Goal: Transaction & Acquisition: Register for event/course

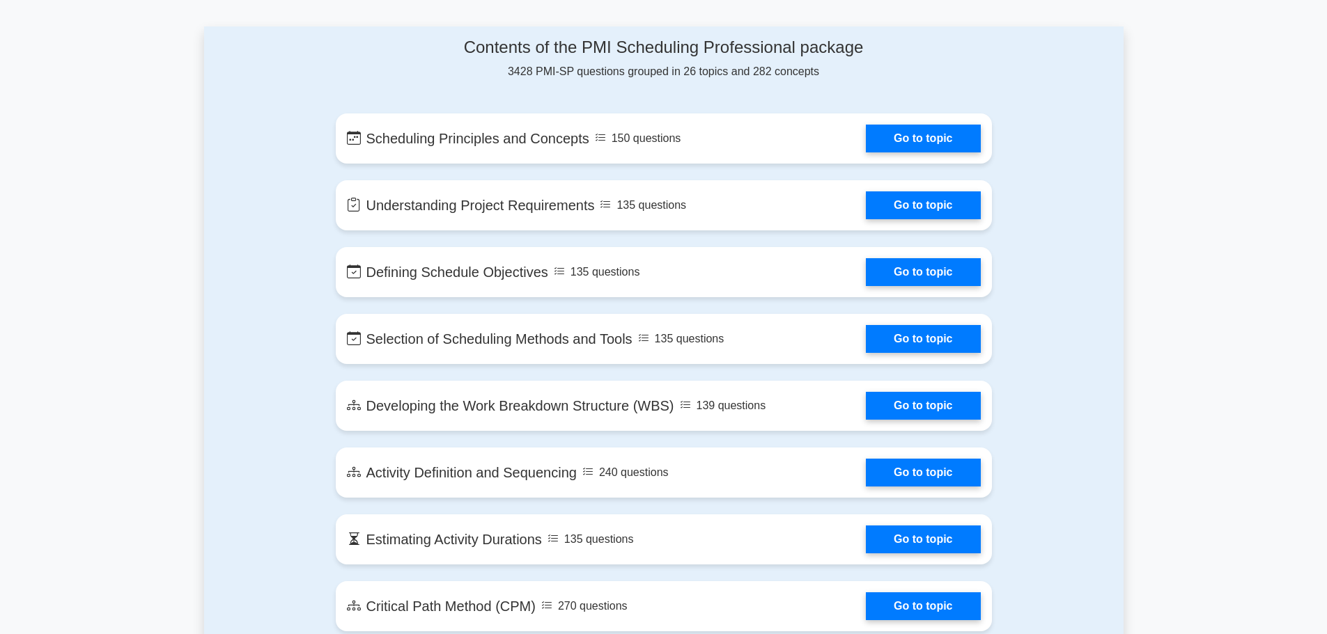
scroll to position [696, 0]
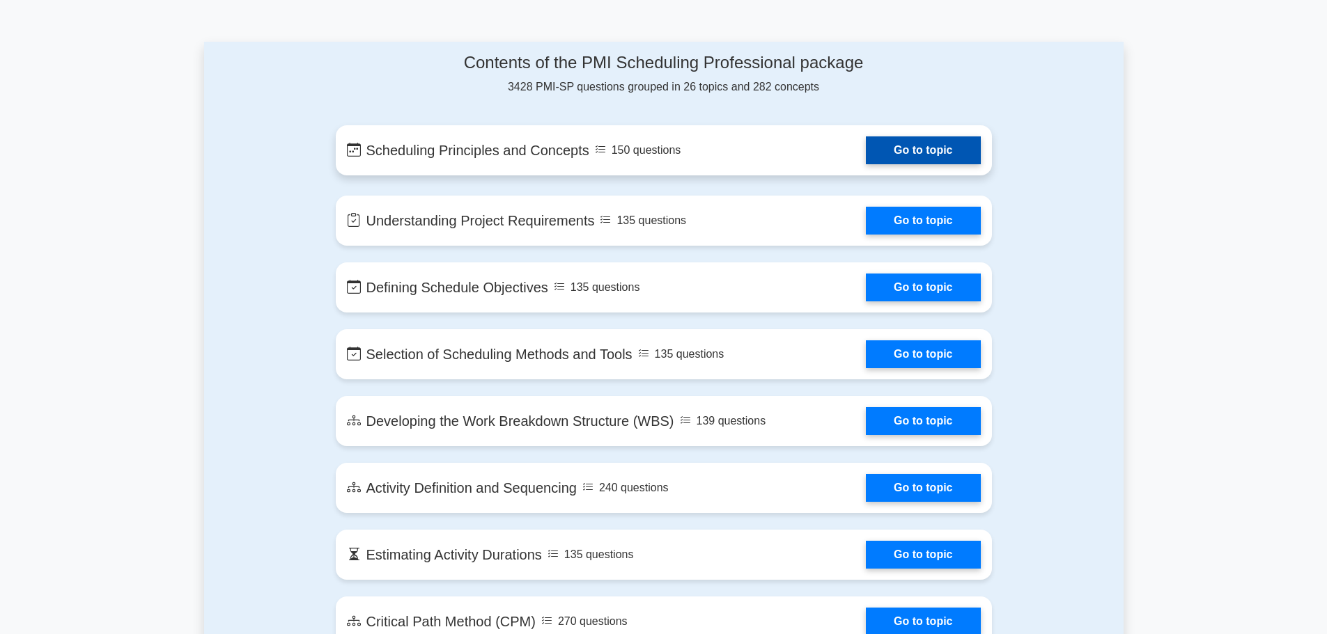
click at [936, 142] on link "Go to topic" at bounding box center [923, 150] width 114 height 28
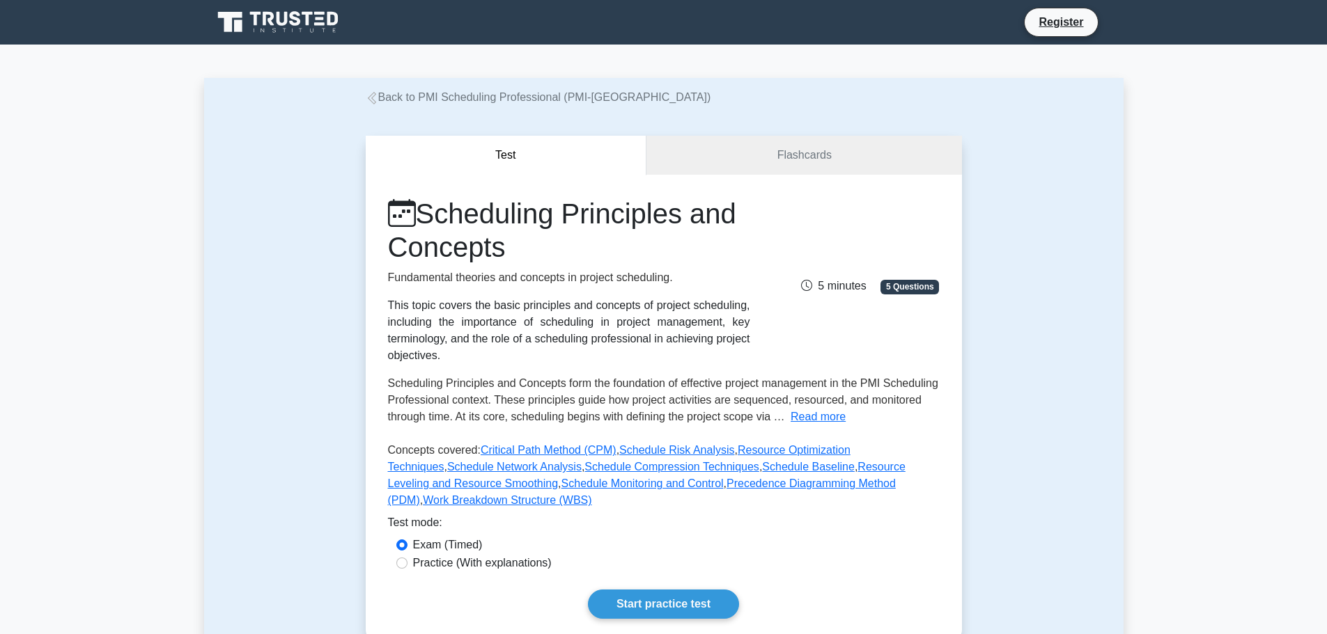
click at [513, 555] on label "Practice (With explanations)" at bounding box center [482, 563] width 139 height 17
click at [407, 558] on input "Practice (With explanations)" at bounding box center [401, 563] width 11 height 11
radio input "true"
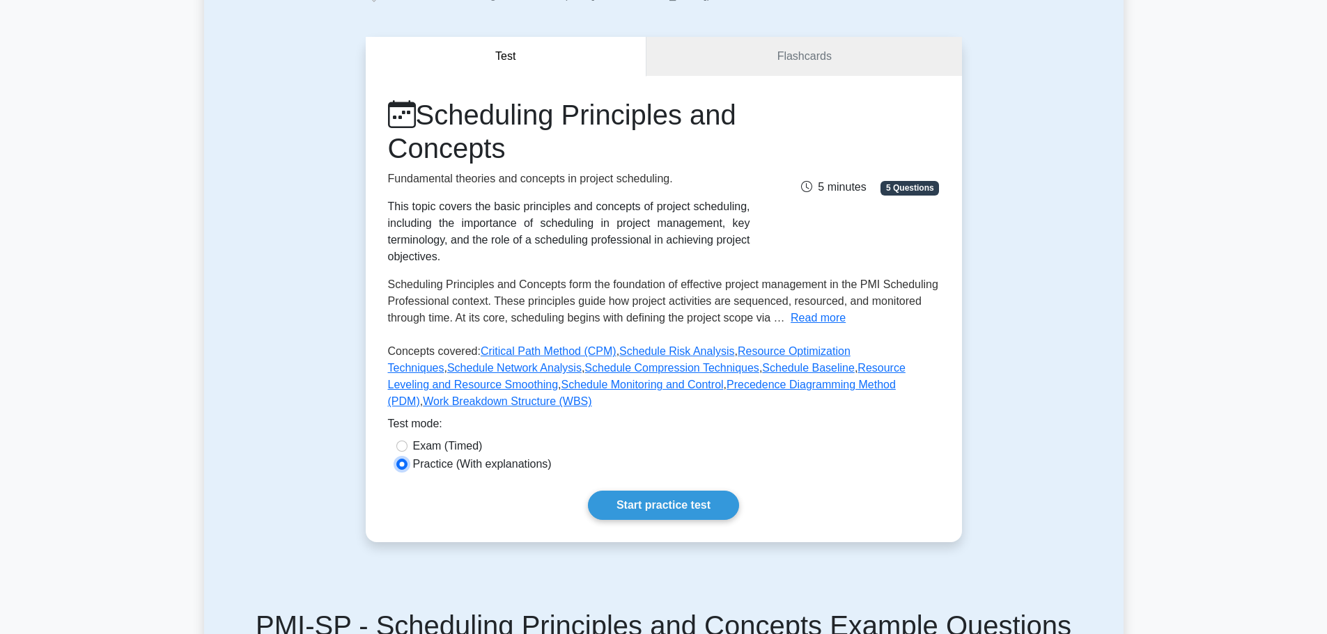
scroll to position [209, 0]
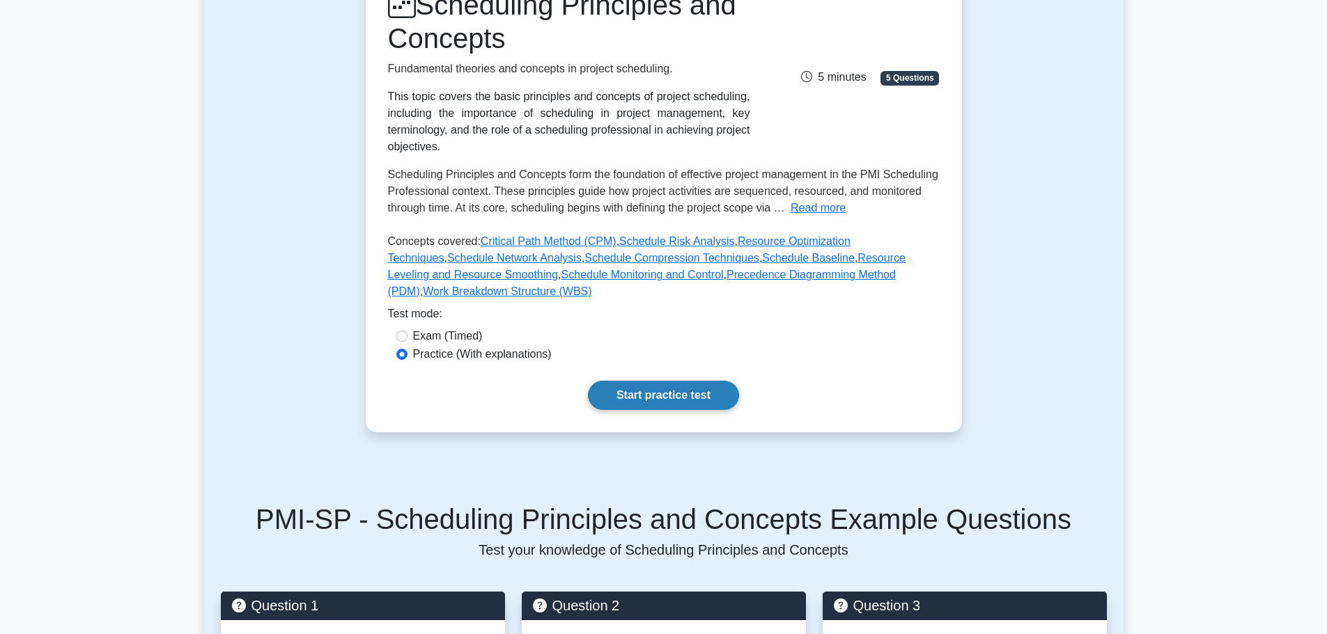
click at [703, 381] on link "Start practice test" at bounding box center [663, 395] width 151 height 29
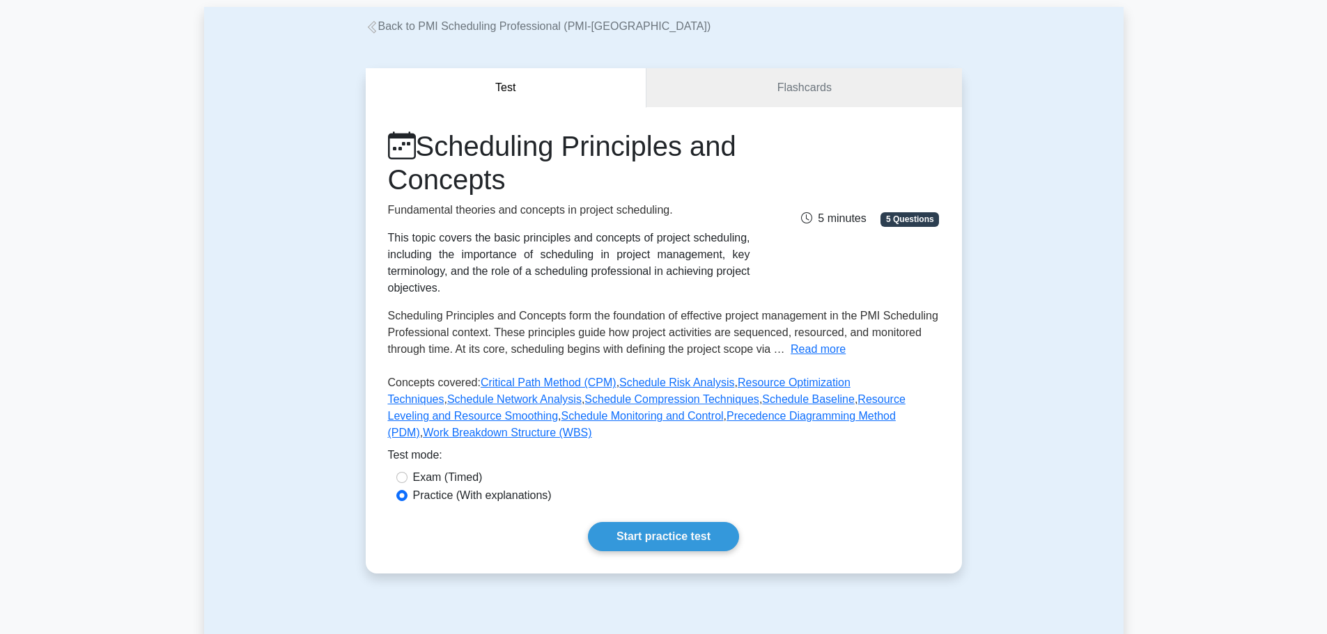
scroll to position [70, 0]
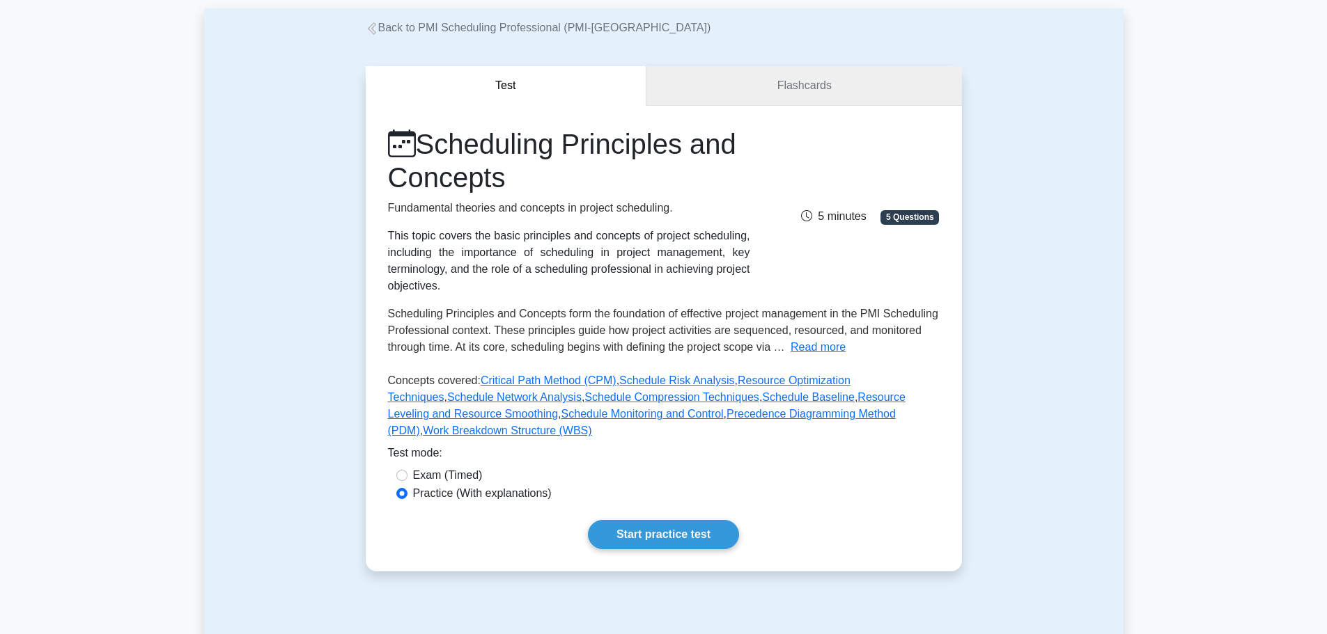
click at [847, 92] on link "Flashcards" at bounding box center [803, 86] width 315 height 40
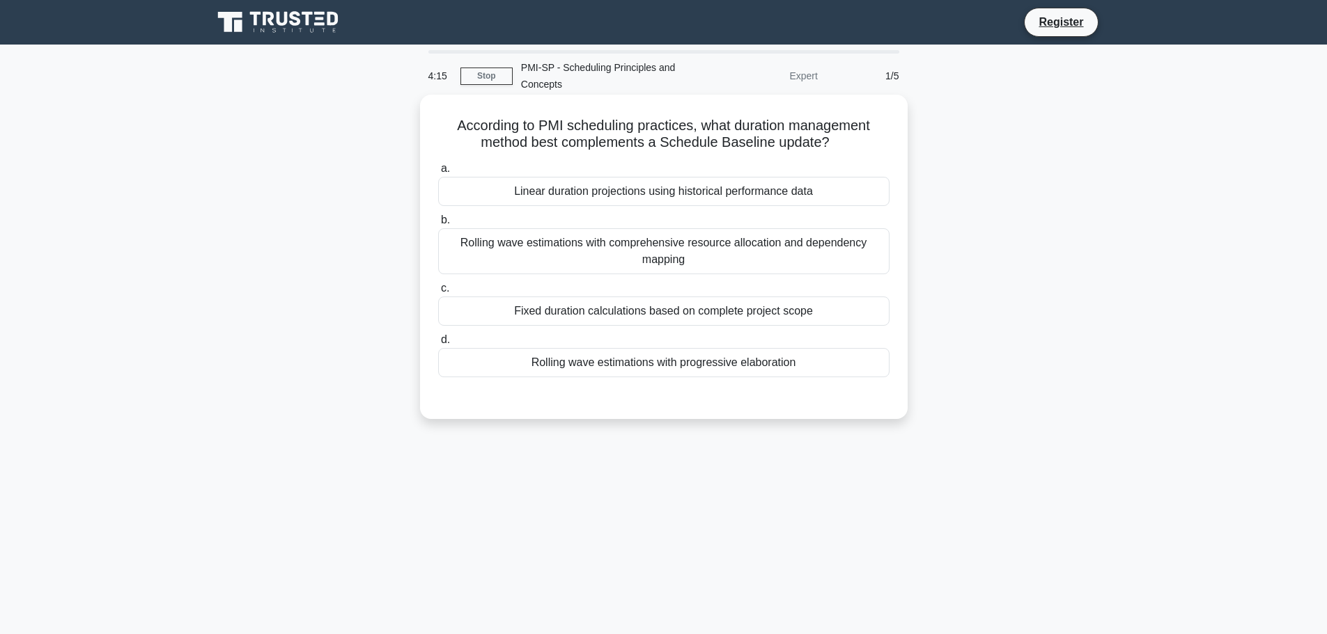
click at [818, 255] on div "Rolling wave estimations with comprehensive resource allocation and dependency …" at bounding box center [663, 251] width 451 height 46
click at [438, 225] on input "b. Rolling wave estimations with comprehensive resource allocation and dependen…" at bounding box center [438, 220] width 0 height 9
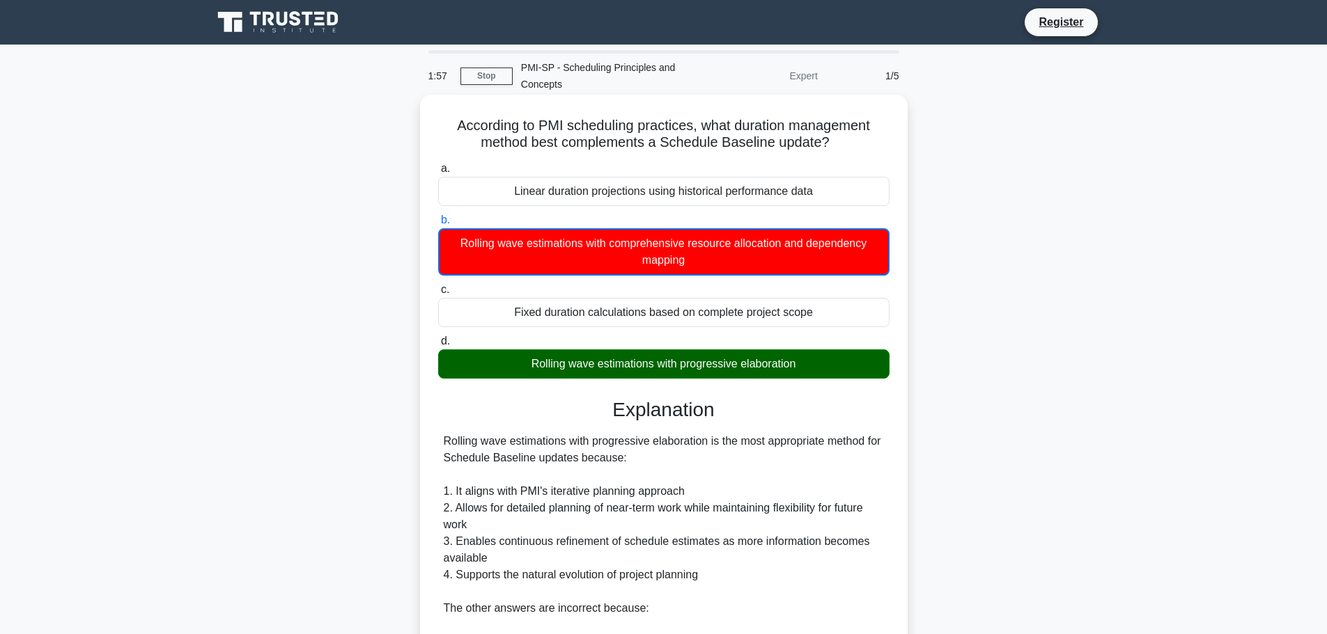
scroll to position [260, 0]
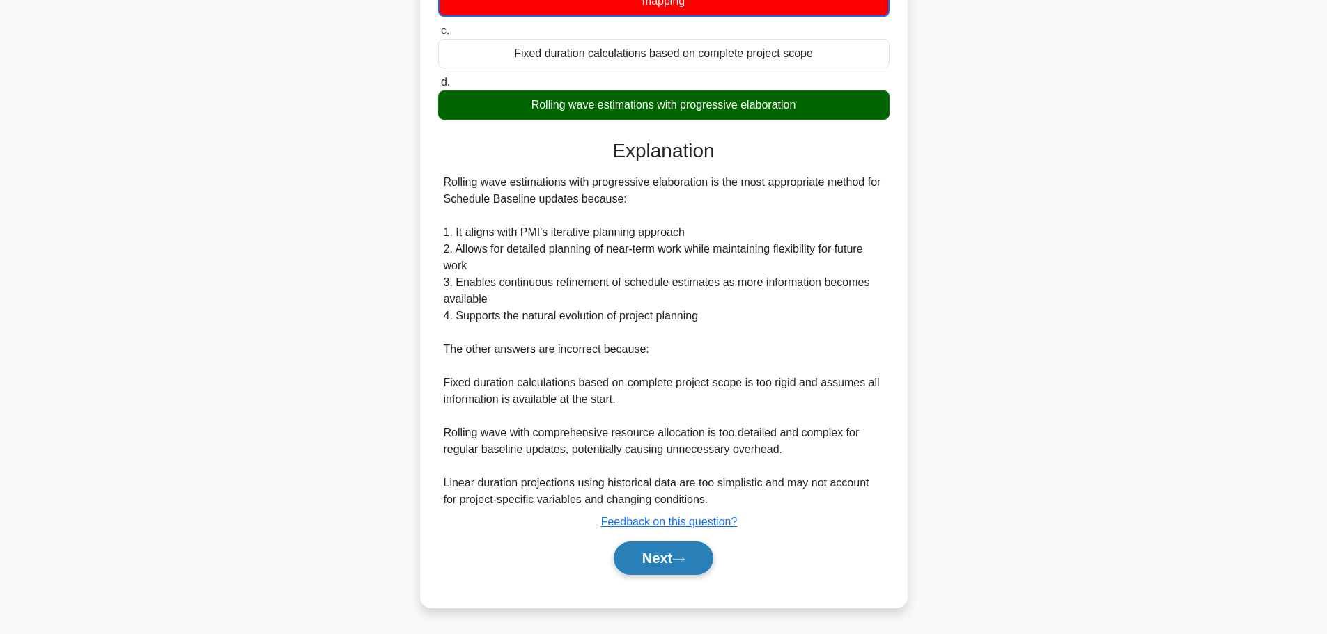
click at [713, 554] on button "Next" at bounding box center [663, 558] width 100 height 33
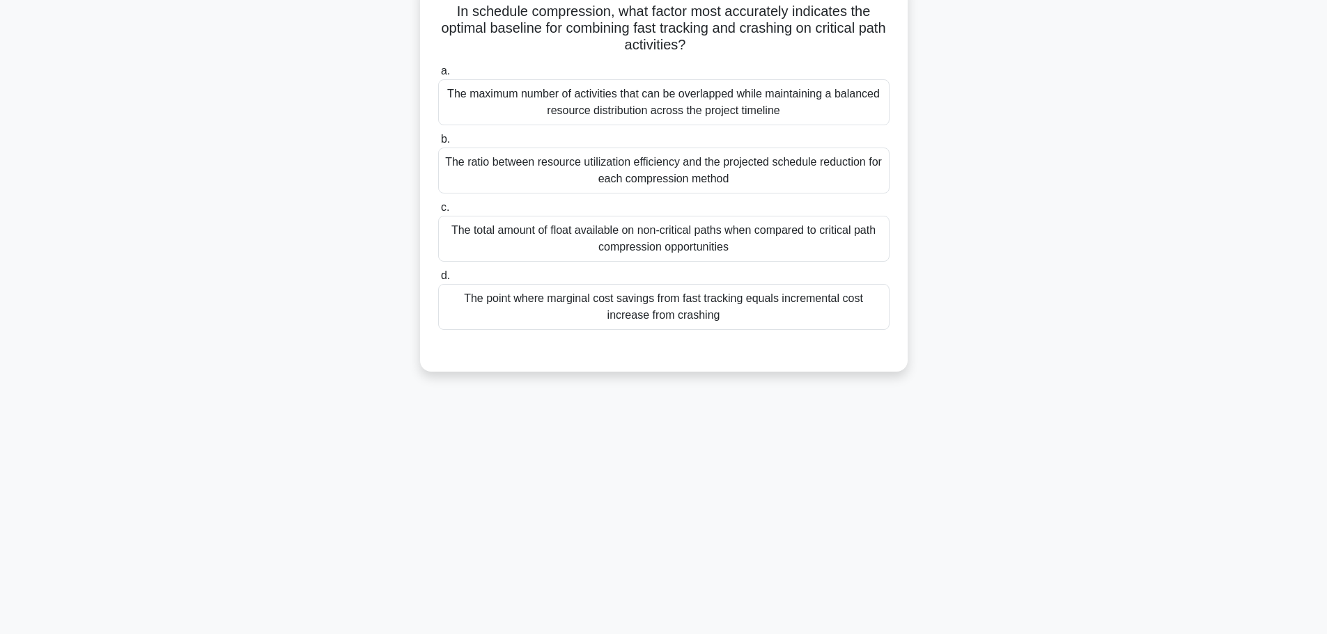
scroll to position [0, 0]
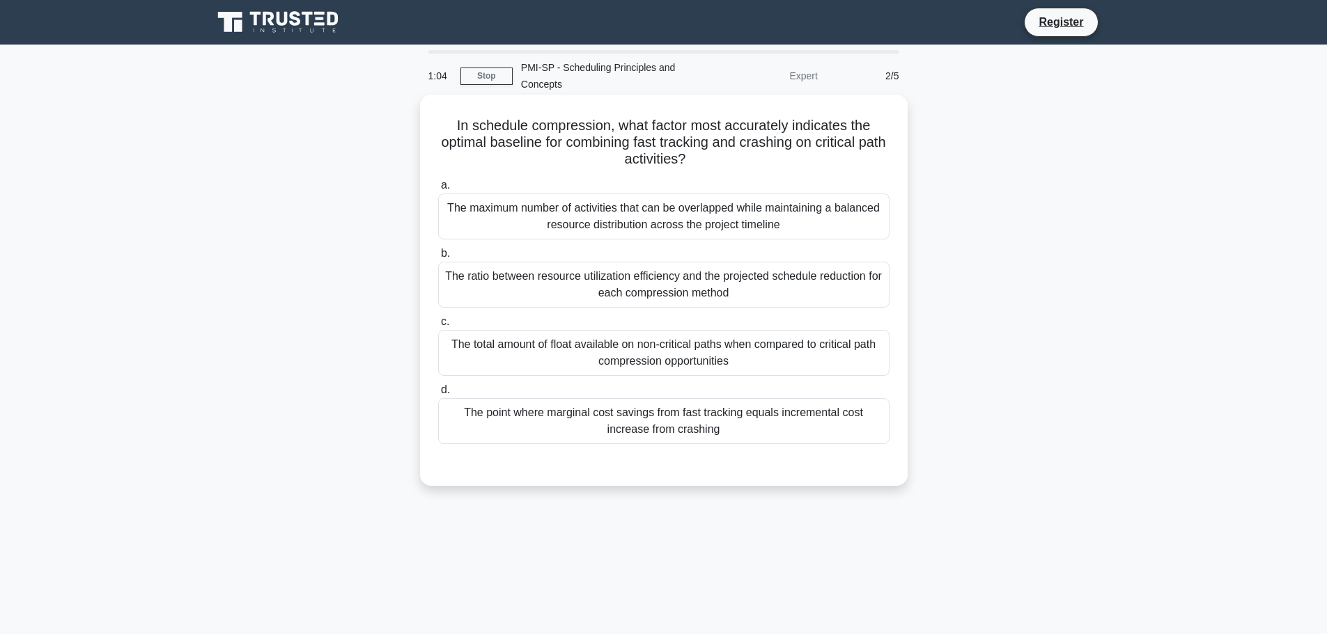
click at [695, 430] on div "The point where marginal cost savings from fast tracking equals incremental cos…" at bounding box center [663, 421] width 451 height 46
click at [438, 395] on input "d. The point where marginal cost savings from fast tracking equals incremental …" at bounding box center [438, 390] width 0 height 9
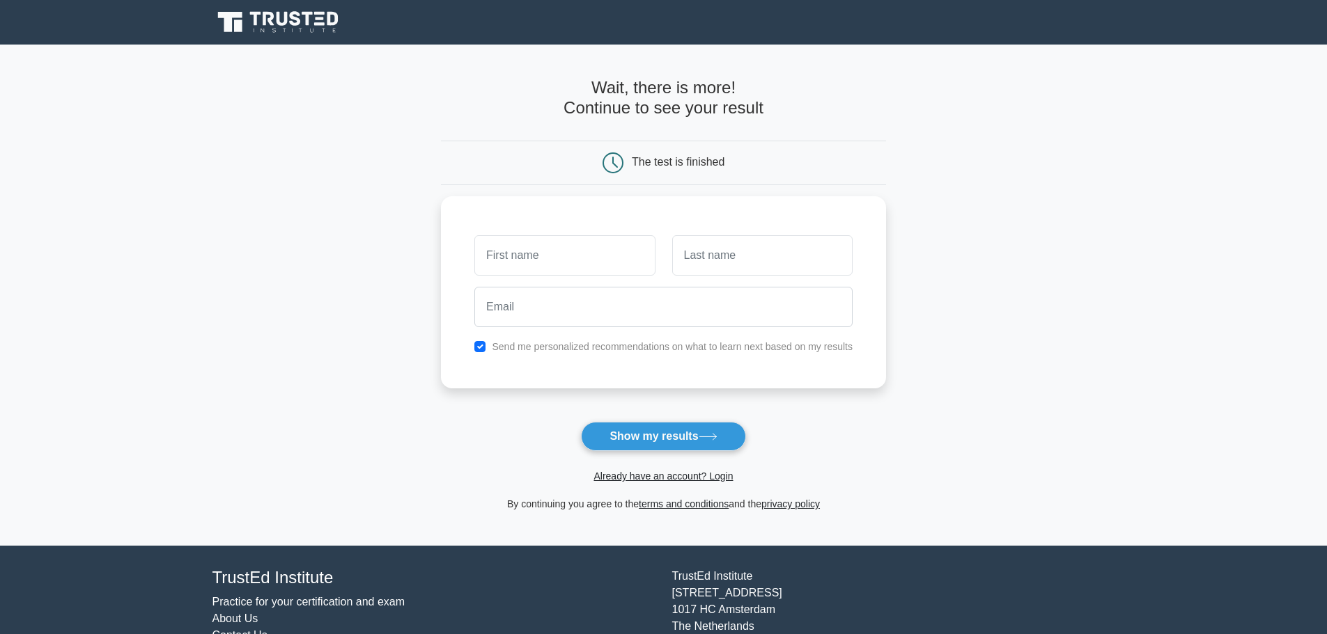
click at [695, 430] on button "Show my results" at bounding box center [663, 436] width 164 height 29
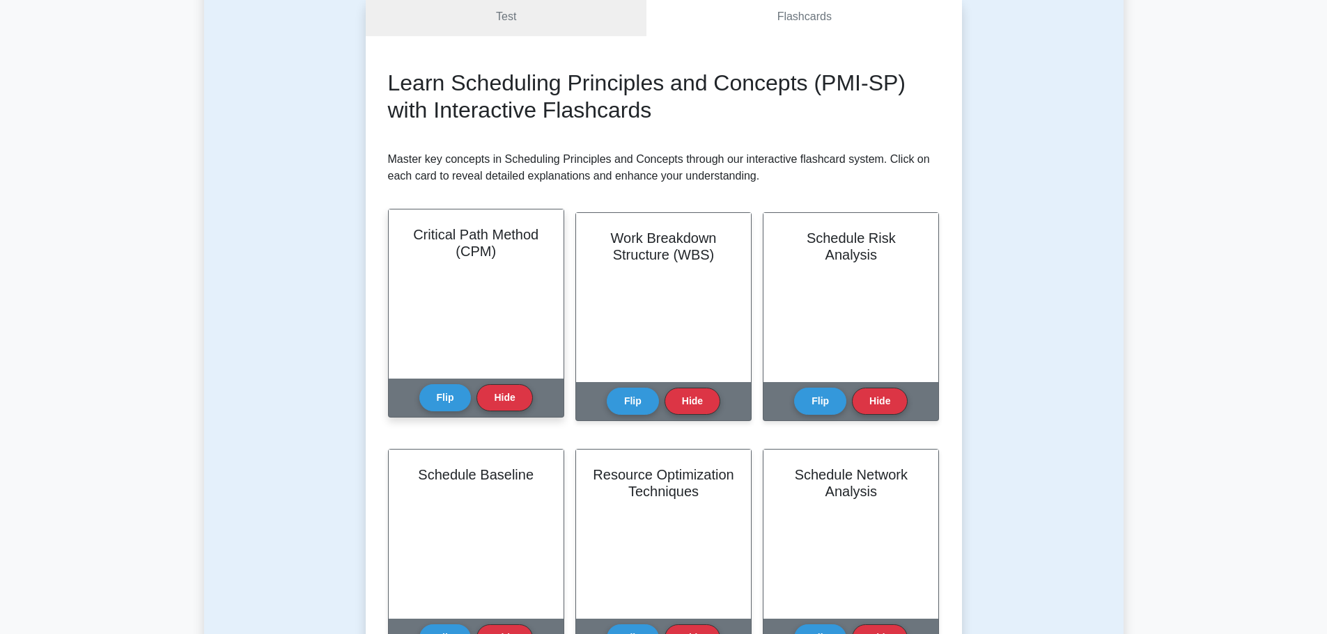
scroll to position [139, 0]
click at [434, 392] on button "Flip" at bounding box center [445, 396] width 52 height 27
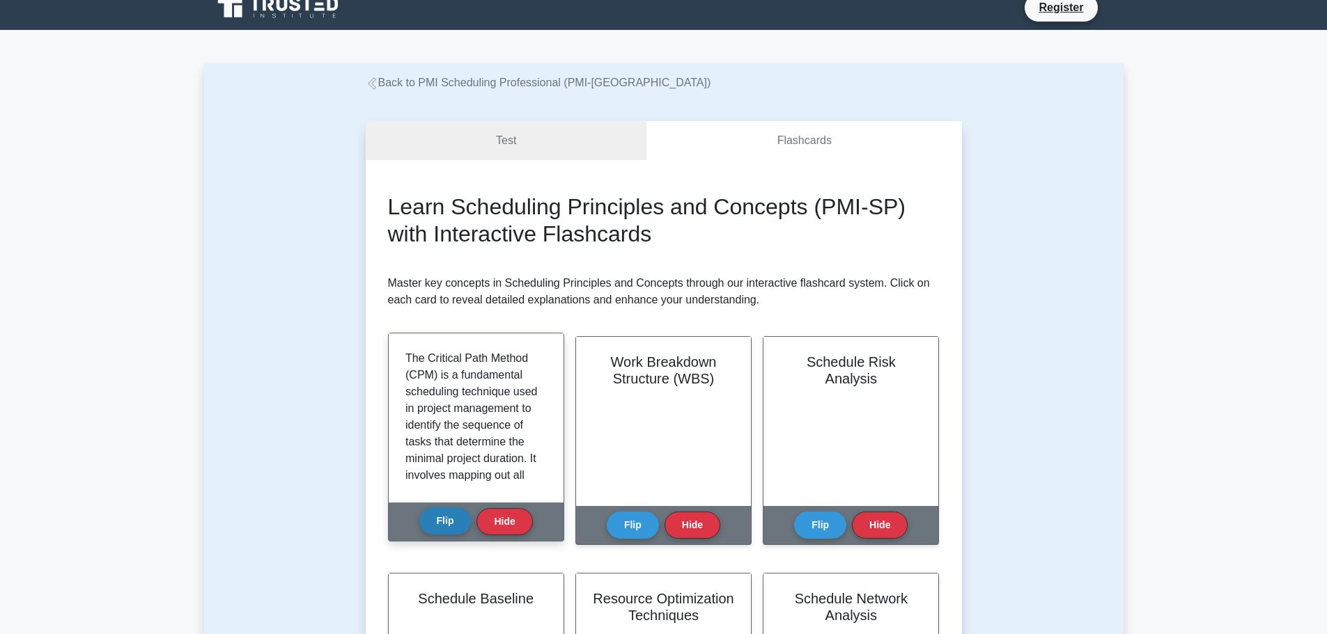
scroll to position [0, 0]
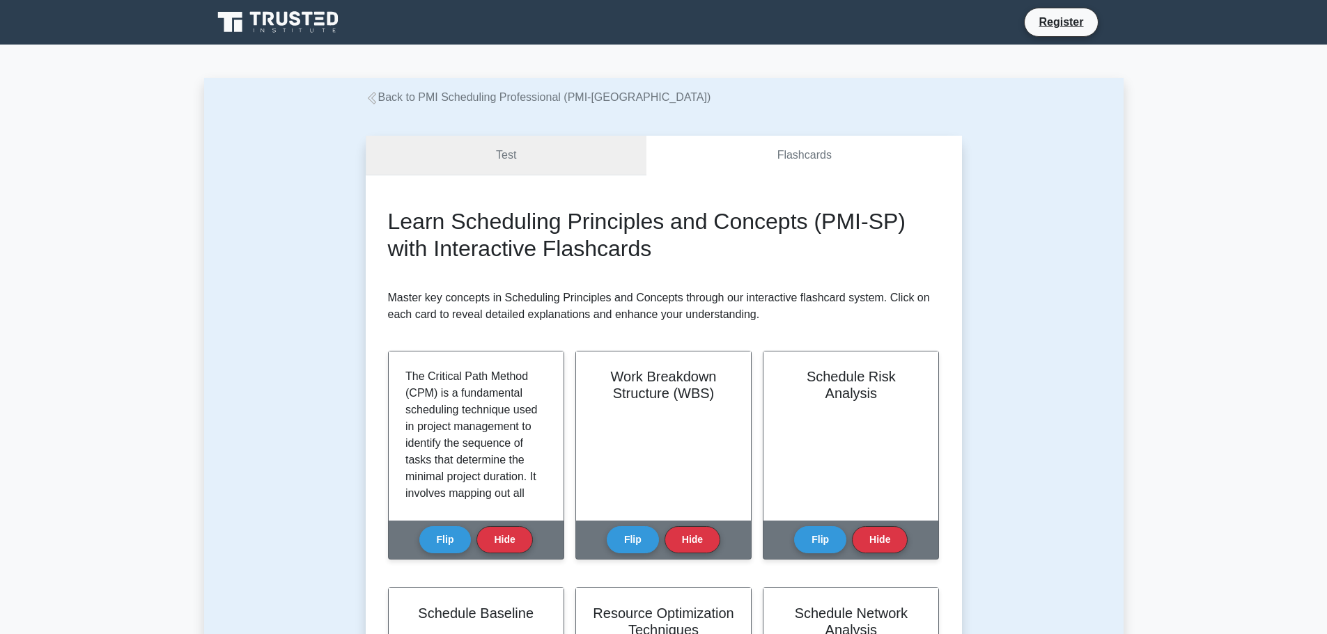
click at [539, 167] on link "Test" at bounding box center [506, 156] width 281 height 40
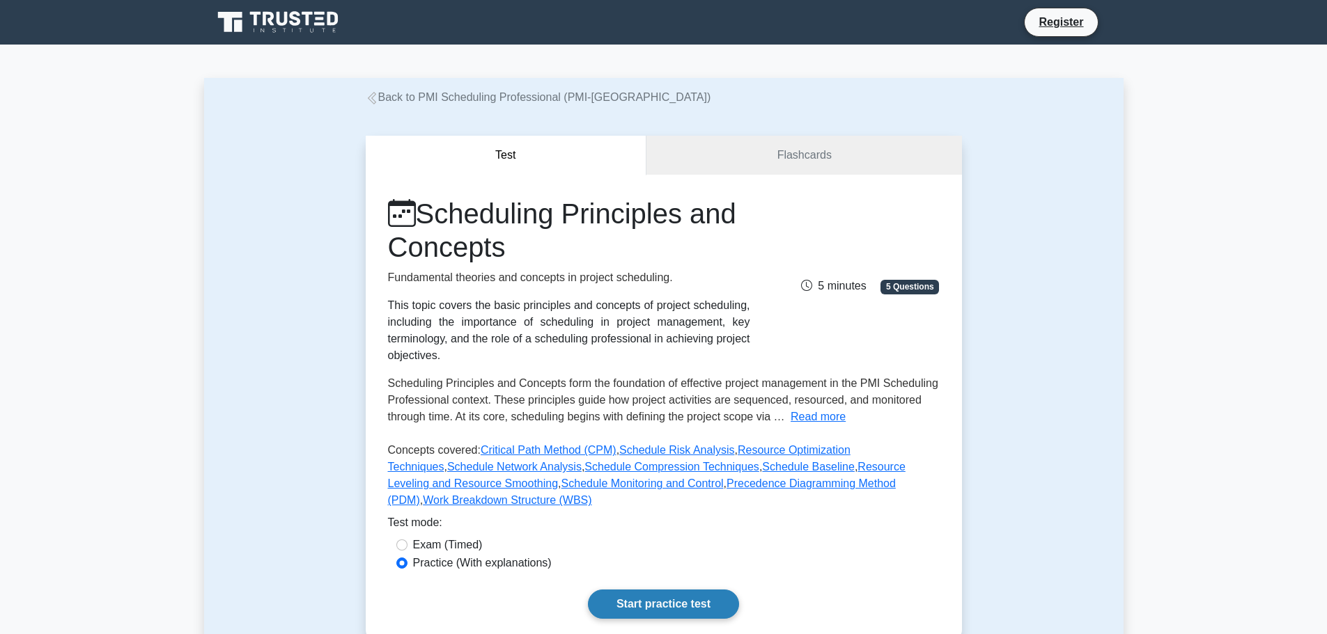
click at [646, 590] on link "Start practice test" at bounding box center [663, 604] width 151 height 29
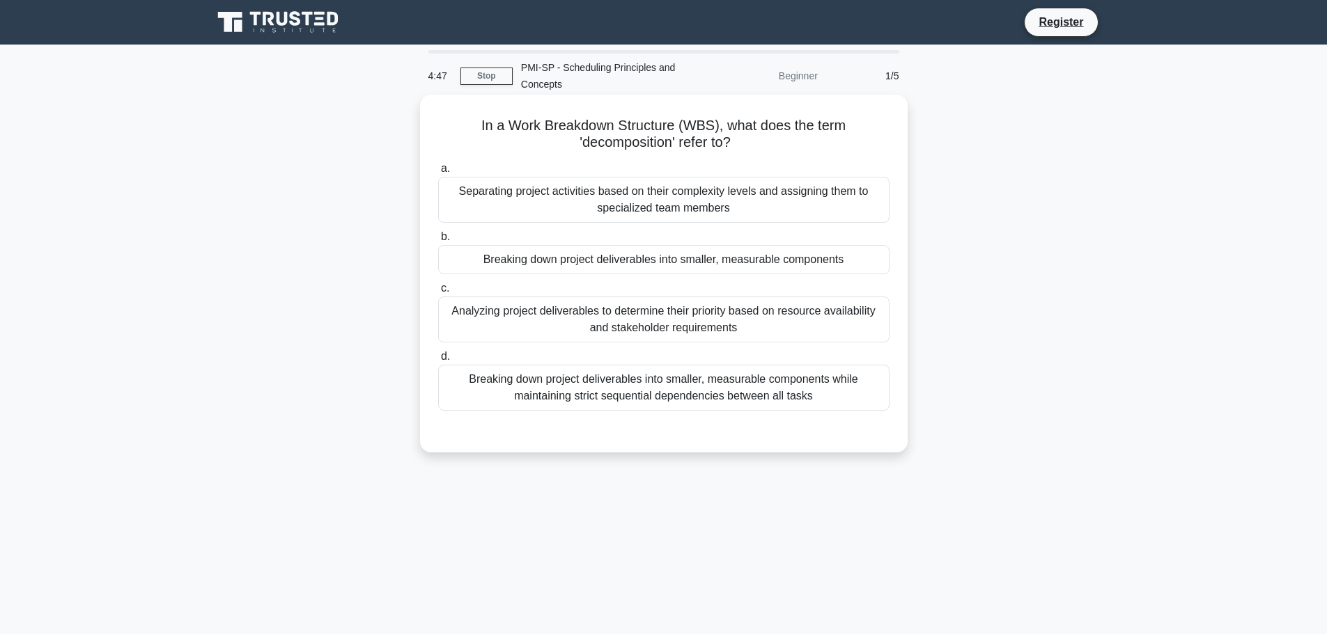
click at [503, 267] on div "Breaking down project deliverables into smaller, measurable components" at bounding box center [663, 259] width 451 height 29
click at [438, 242] on input "b. Breaking down project deliverables into smaller, measurable components" at bounding box center [438, 237] width 0 height 9
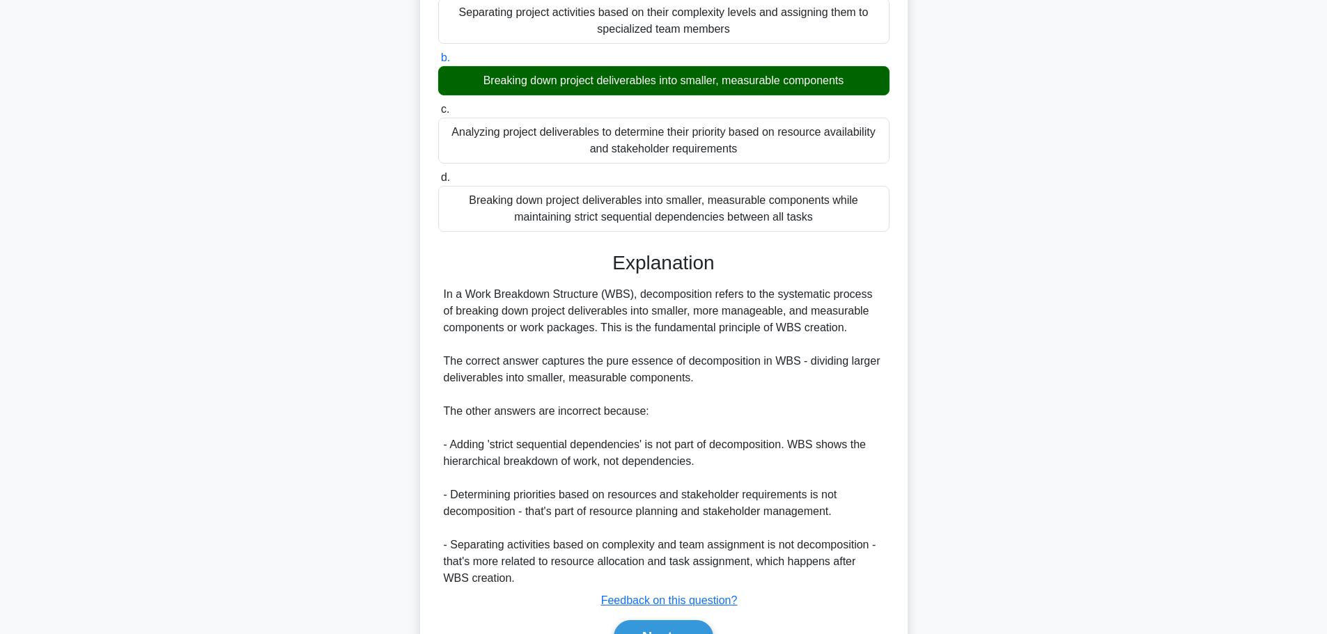
scroll to position [258, 0]
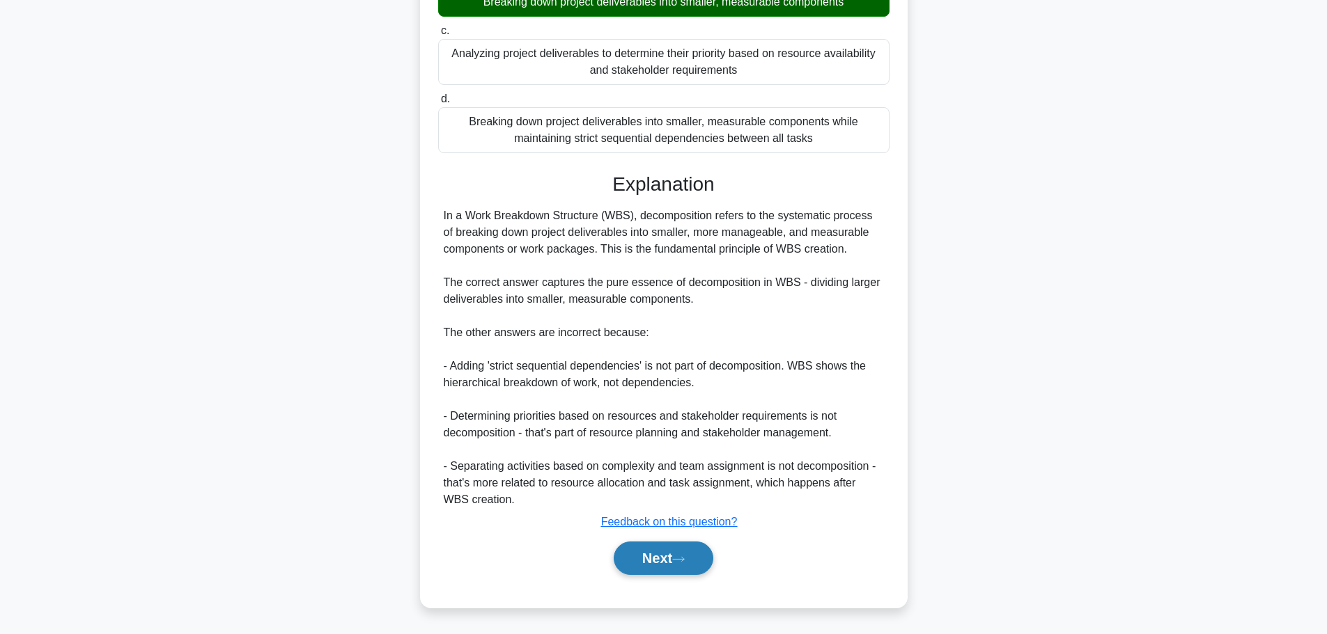
click at [665, 558] on button "Next" at bounding box center [663, 558] width 100 height 33
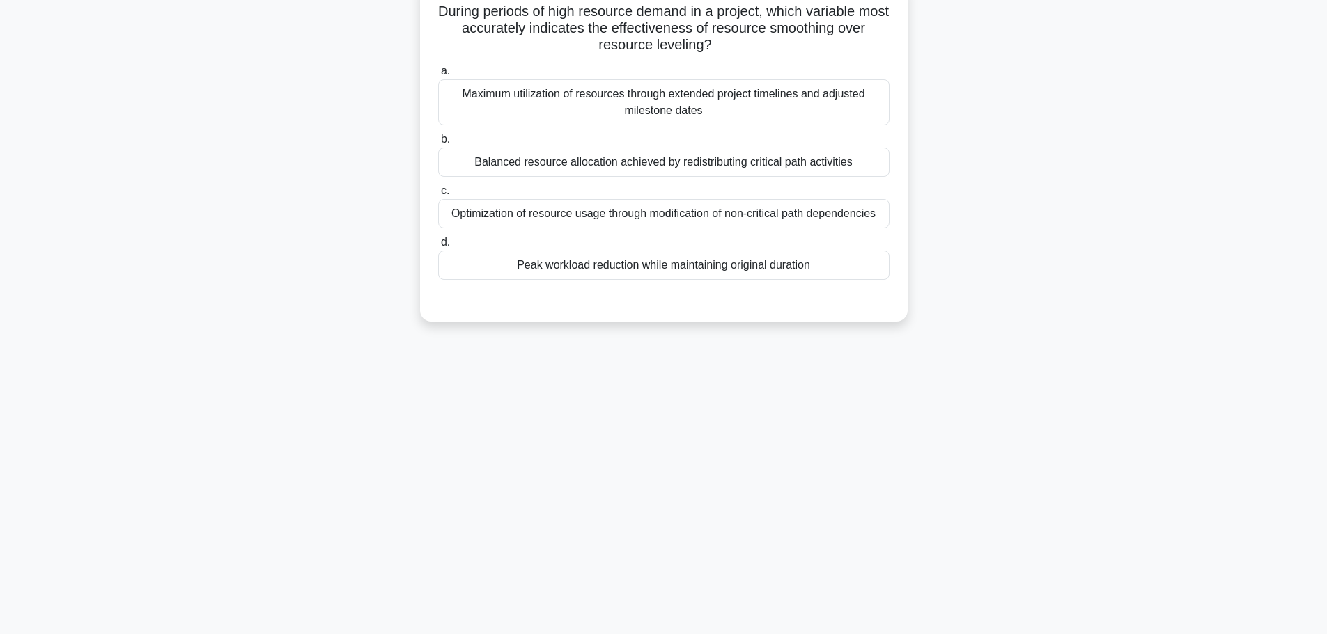
scroll to position [48, 0]
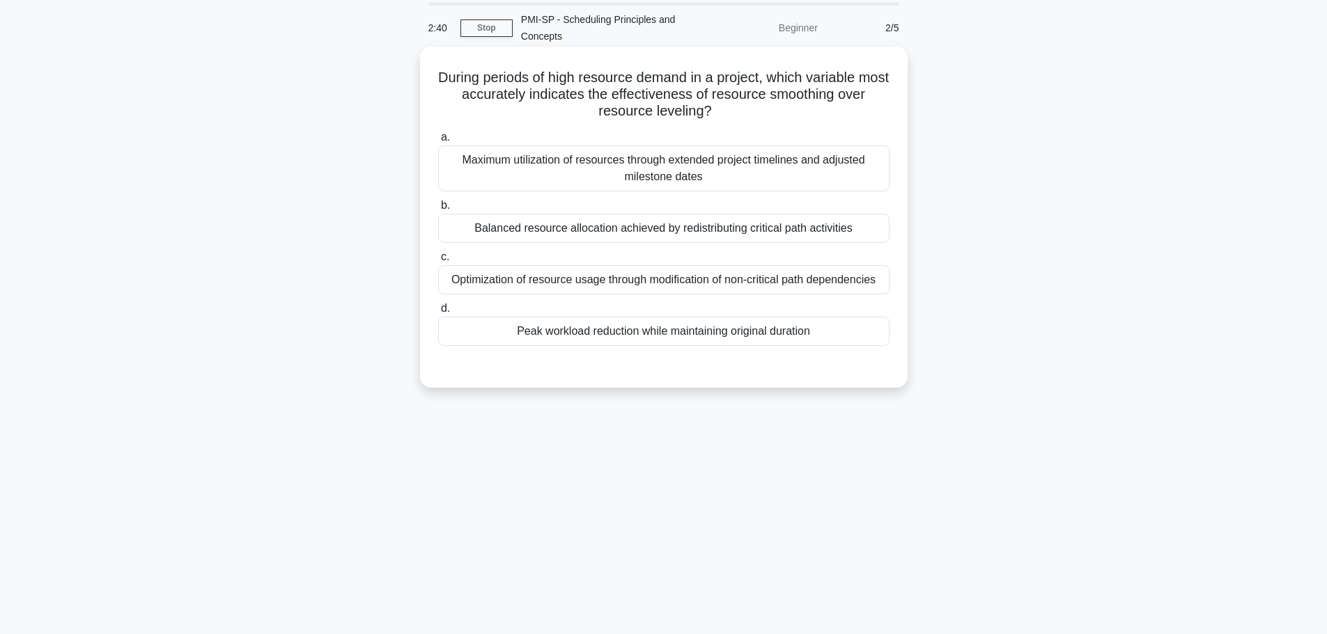
click at [586, 338] on div "Peak workload reduction while maintaining original duration" at bounding box center [663, 331] width 451 height 29
click at [438, 313] on input "d. Peak workload reduction while maintaining original duration" at bounding box center [438, 308] width 0 height 9
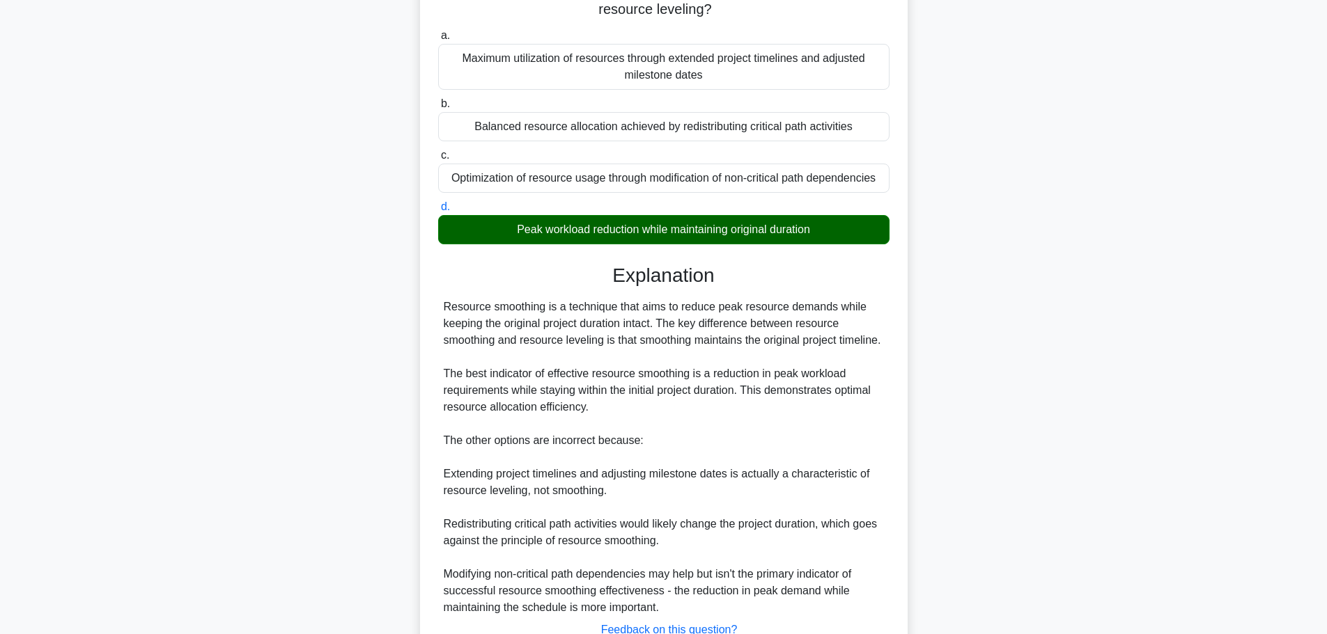
scroll to position [275, 0]
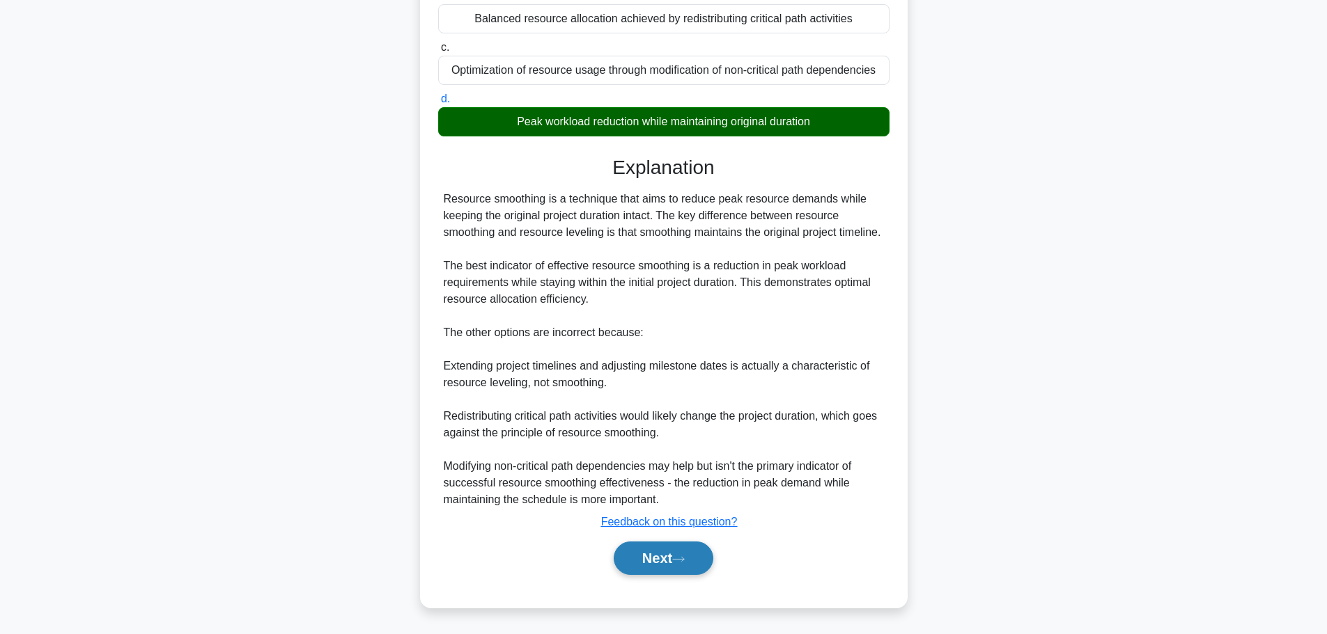
click at [706, 565] on button "Next" at bounding box center [663, 558] width 100 height 33
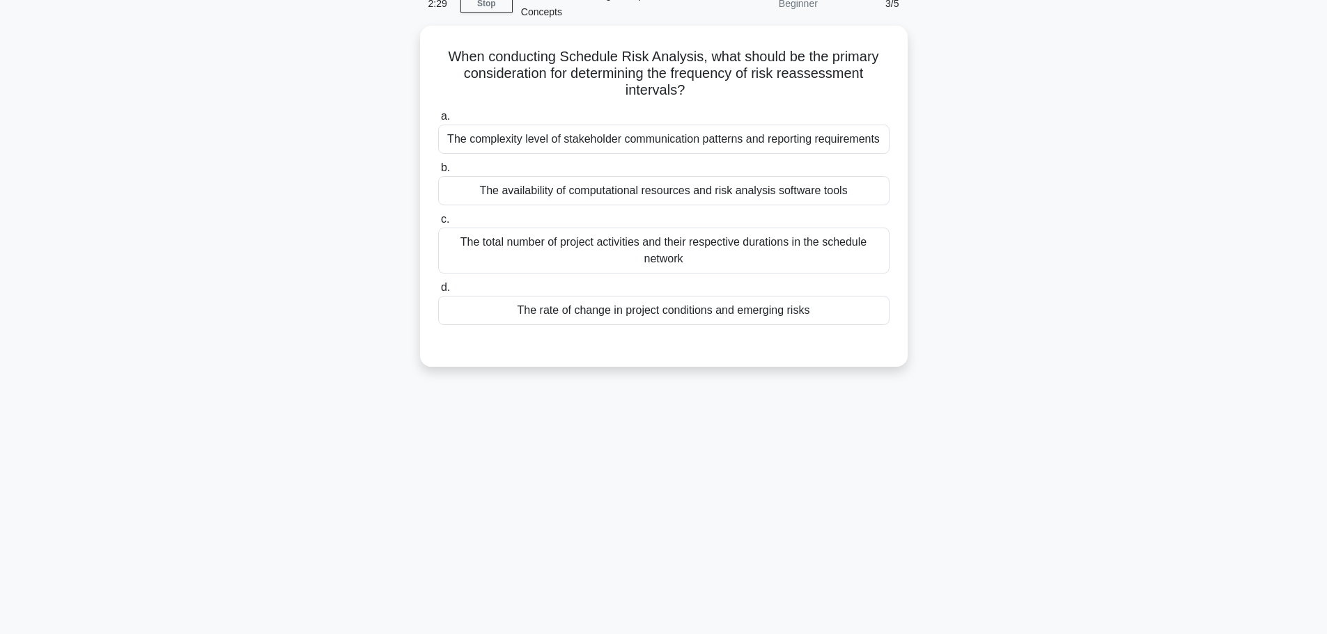
scroll to position [48, 0]
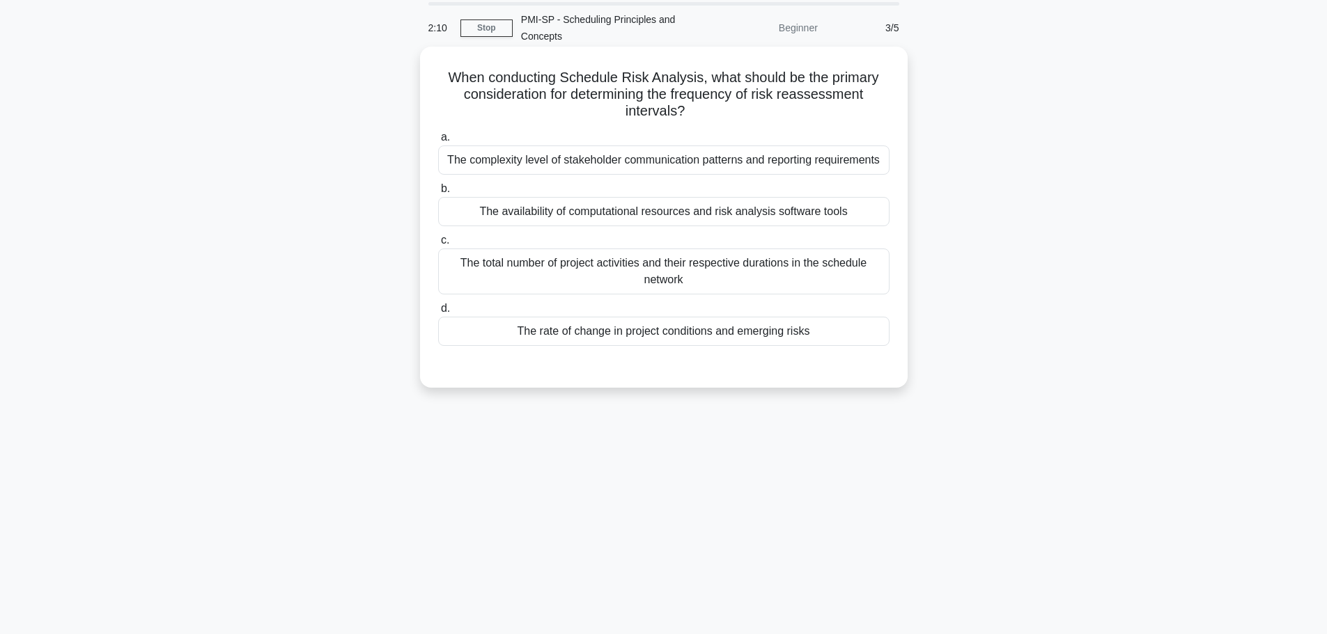
click at [723, 343] on div "The rate of change in project conditions and emerging risks" at bounding box center [663, 331] width 451 height 29
click at [438, 313] on input "d. The rate of change in project conditions and emerging risks" at bounding box center [438, 308] width 0 height 9
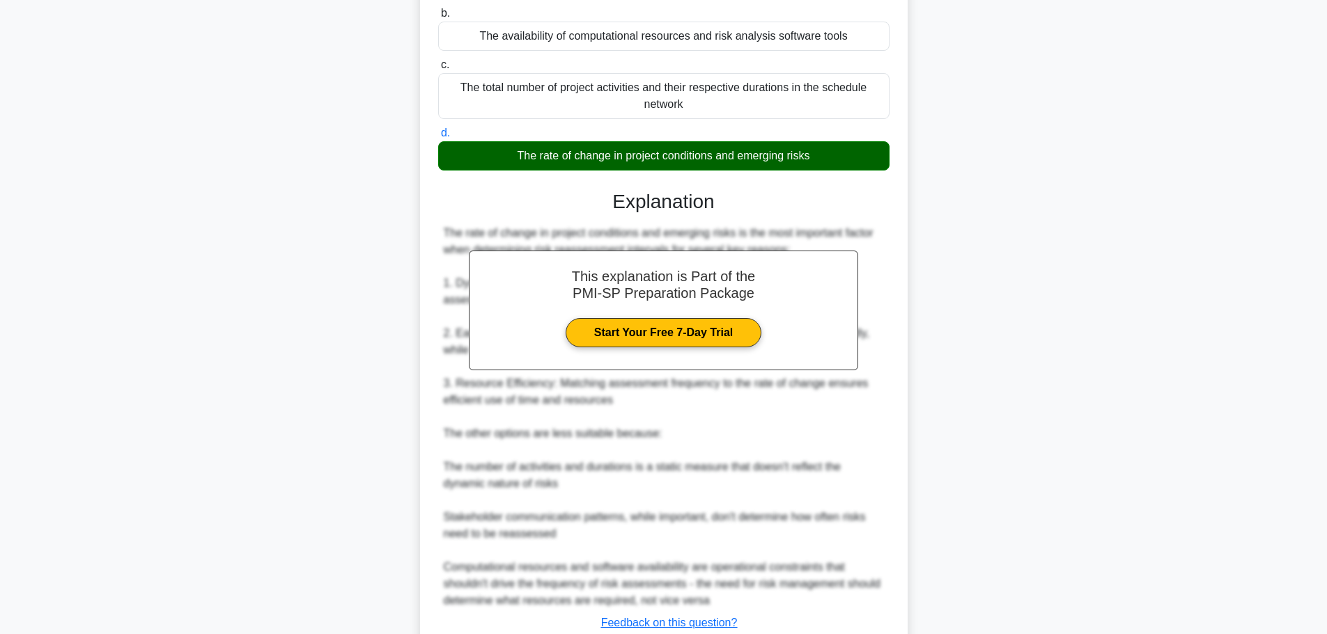
scroll to position [257, 0]
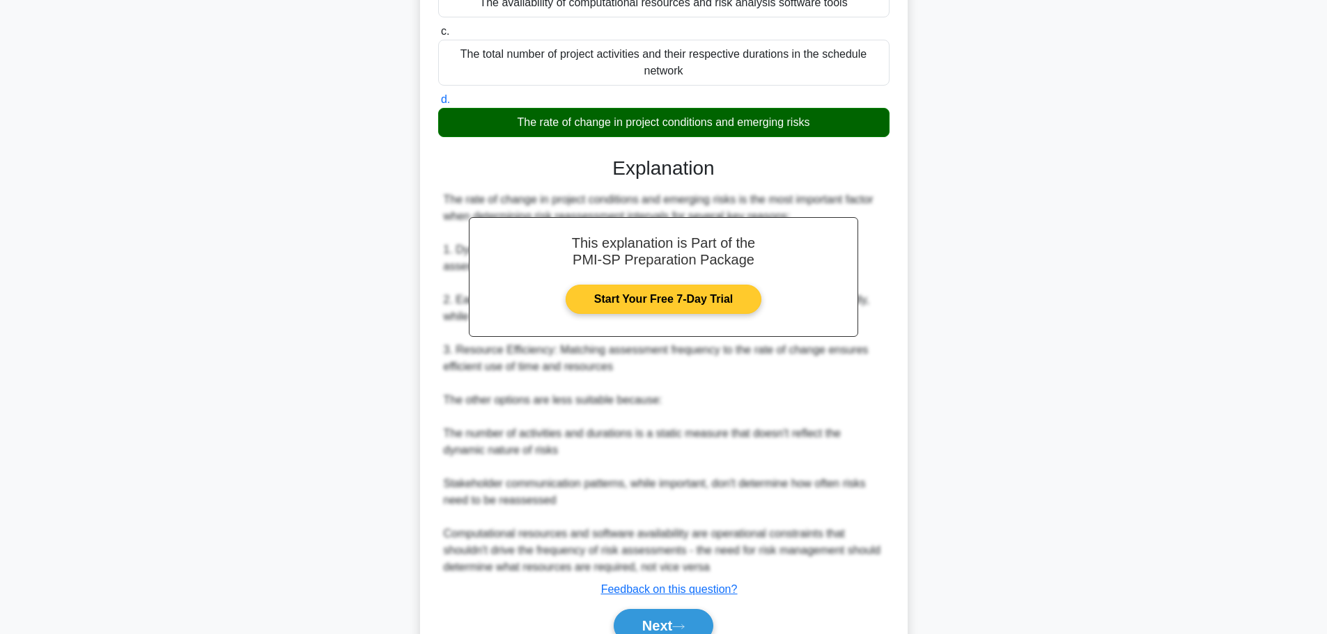
click at [678, 302] on link "Start Your Free 7-Day Trial" at bounding box center [663, 299] width 196 height 29
click at [620, 302] on link "Start Your Free 7-Day Trial" at bounding box center [663, 299] width 196 height 29
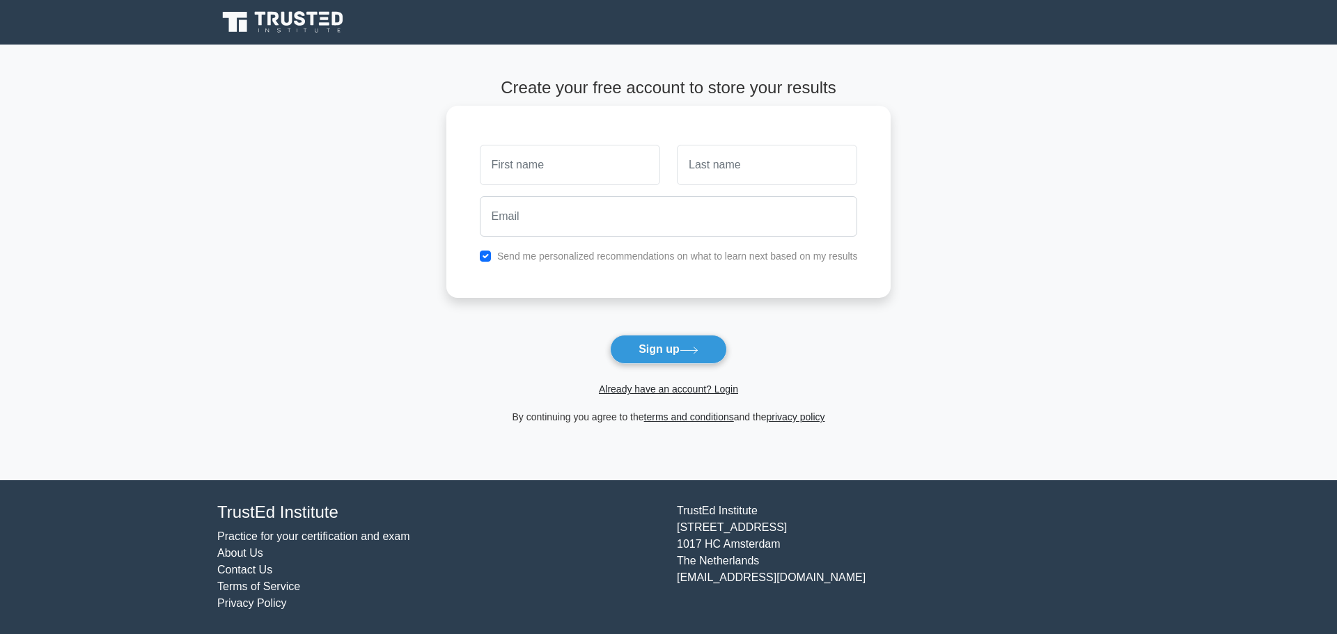
click at [560, 150] on input "text" at bounding box center [570, 165] width 180 height 40
type input "Usman"
click at [706, 157] on input "text" at bounding box center [767, 165] width 180 height 40
type input "Shabbir"
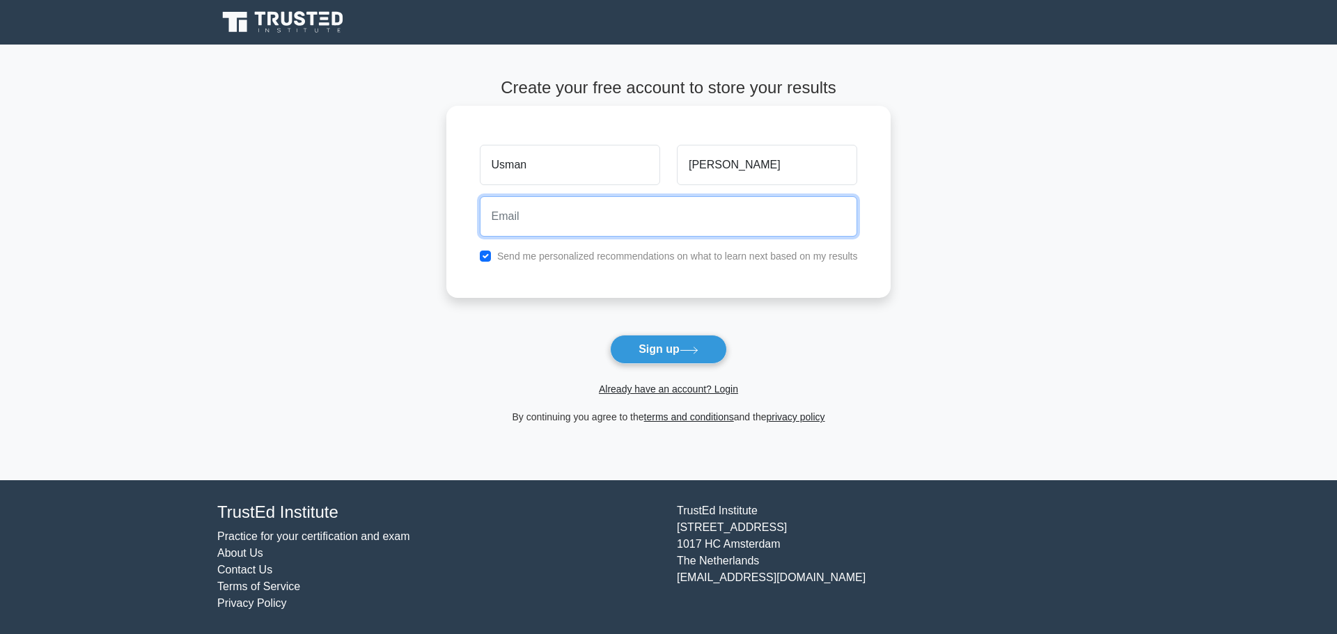
click at [705, 212] on input "email" at bounding box center [669, 216] width 378 height 40
type input "ushabbir.pk@gmail.com"
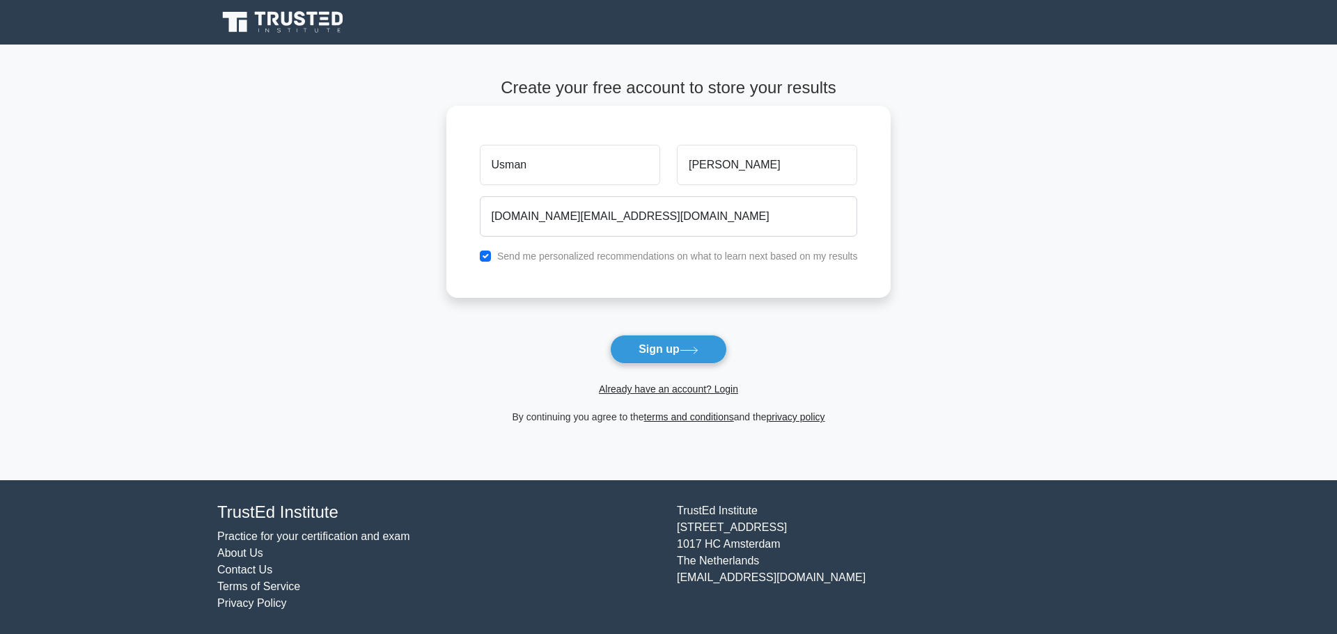
click at [628, 258] on label "Send me personalized recommendations on what to learn next based on my results" at bounding box center [677, 256] width 361 height 11
click at [489, 260] on input "checkbox" at bounding box center [485, 256] width 11 height 11
checkbox input "false"
click at [488, 260] on input "checkbox" at bounding box center [485, 256] width 11 height 11
checkbox input "false"
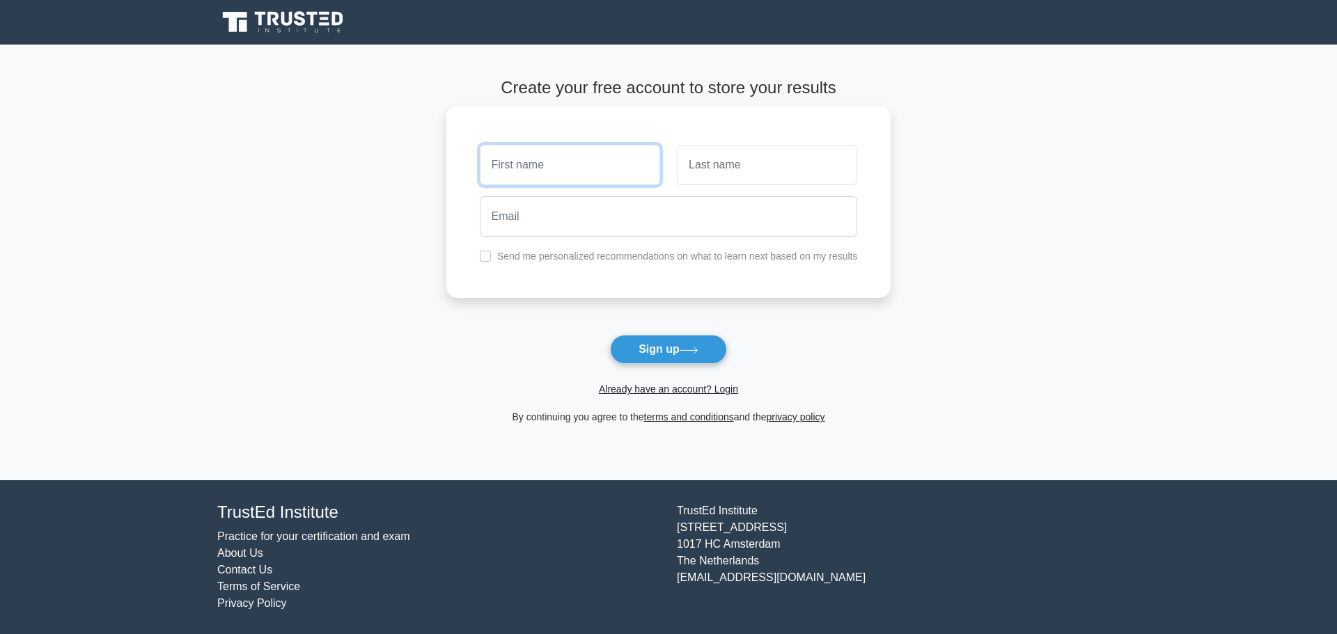
click at [513, 168] on input "text" at bounding box center [570, 165] width 180 height 40
type input "USMAN"
click at [714, 157] on input "text" at bounding box center [767, 165] width 180 height 40
type input "[PERSON_NAME]"
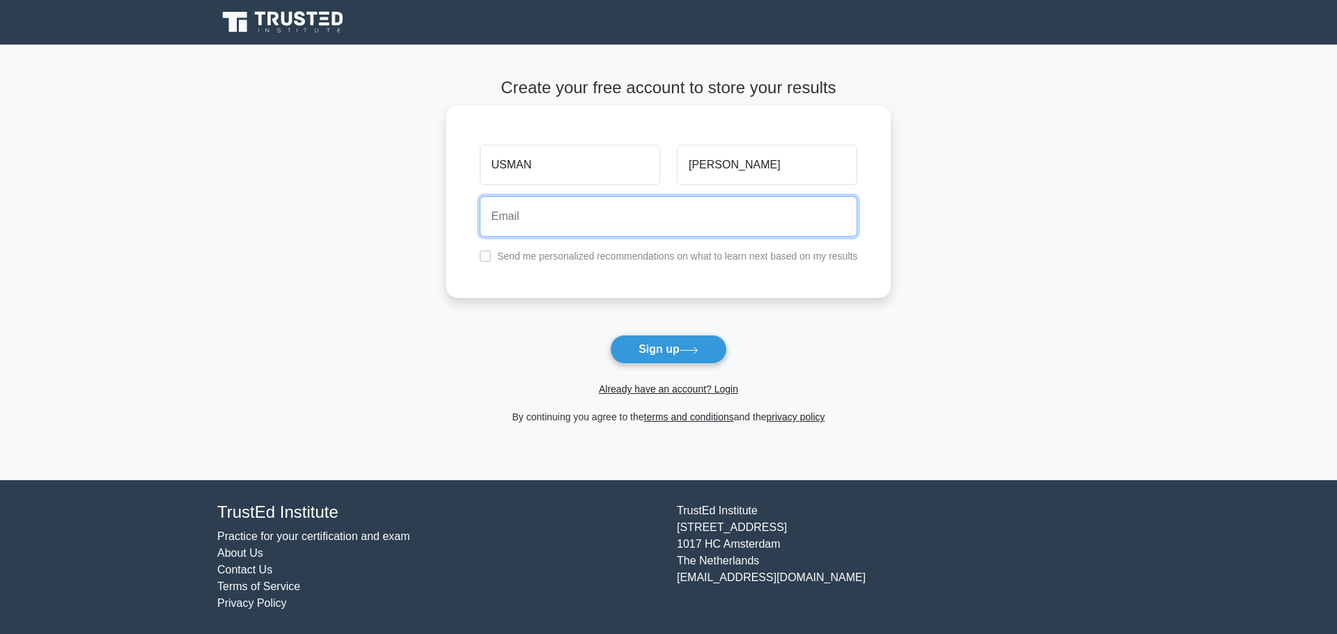
click at [517, 223] on input "email" at bounding box center [669, 216] width 378 height 40
type input "[DOMAIN_NAME][EMAIL_ADDRESS][DOMAIN_NAME]"
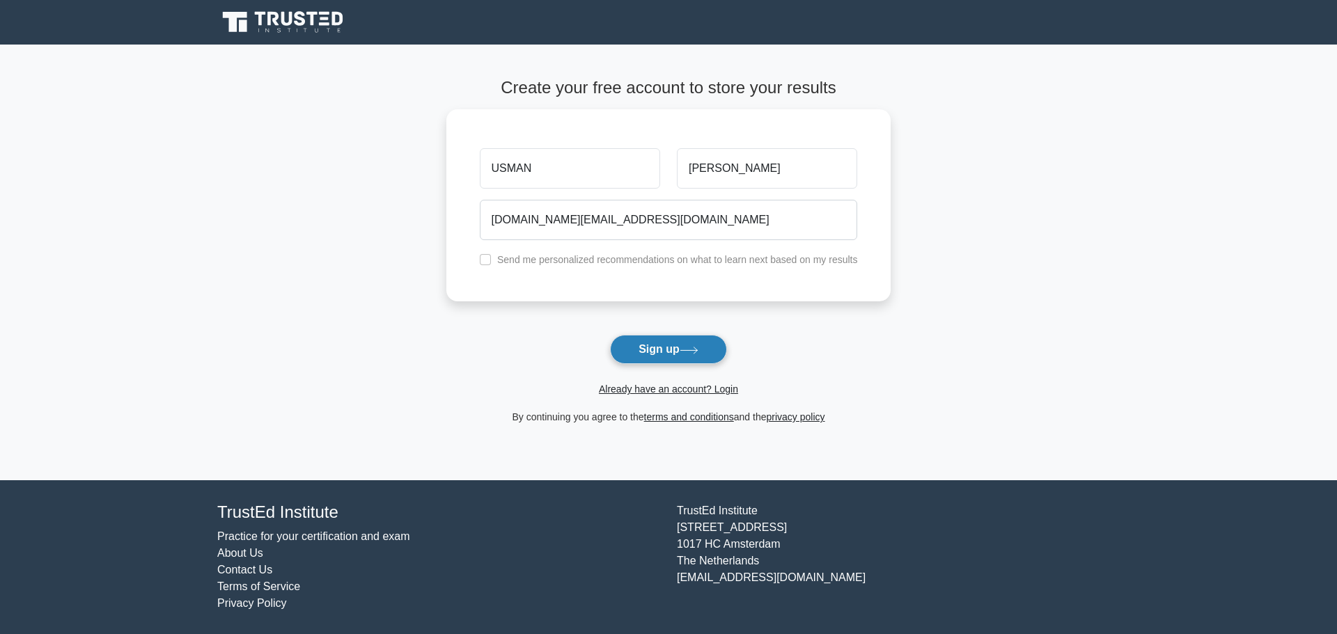
click at [678, 350] on button "Sign up" at bounding box center [668, 349] width 117 height 29
